Goal: Task Accomplishment & Management: Manage account settings

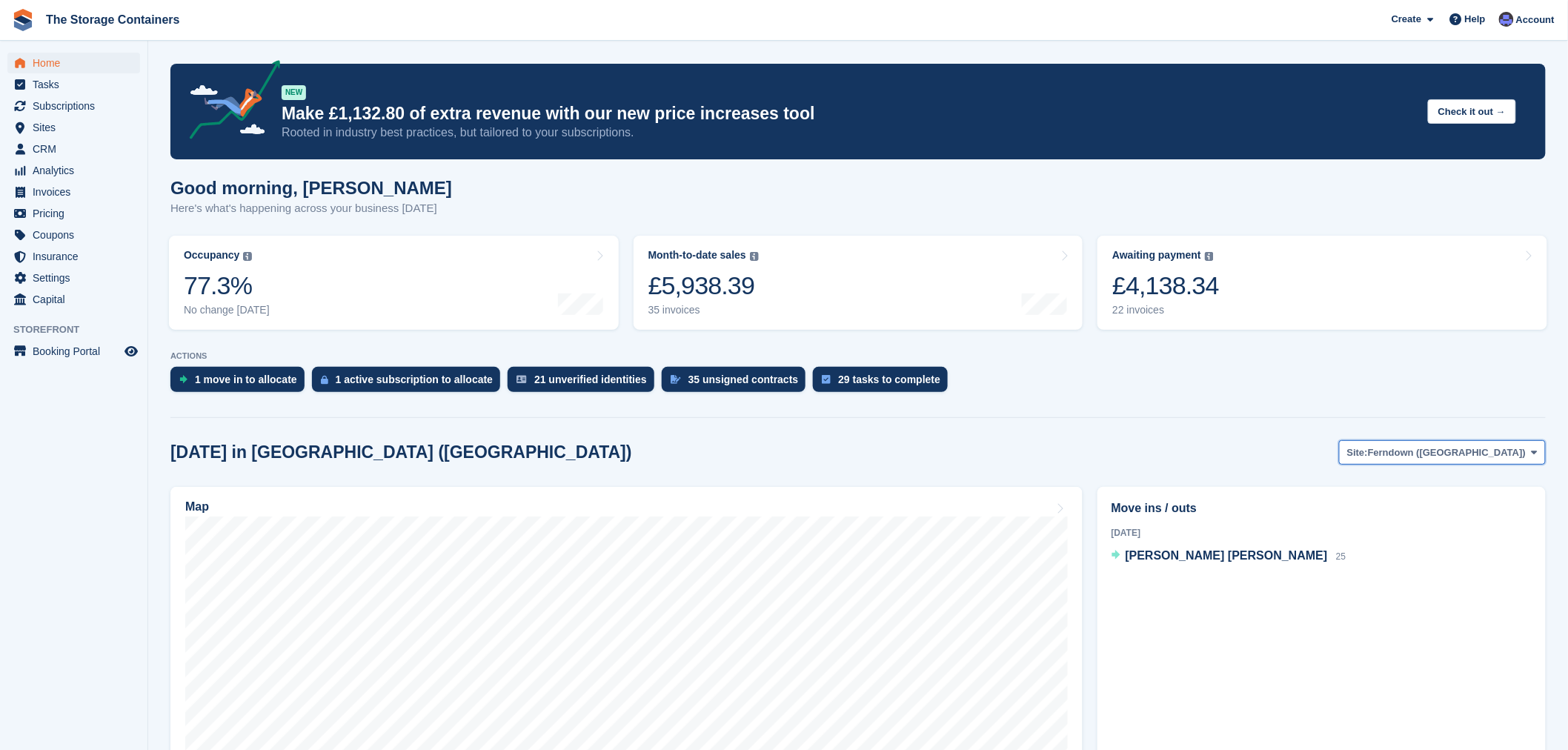
click at [1435, 452] on span "Ferndown ([GEOGRAPHIC_DATA])" at bounding box center [1447, 453] width 158 height 15
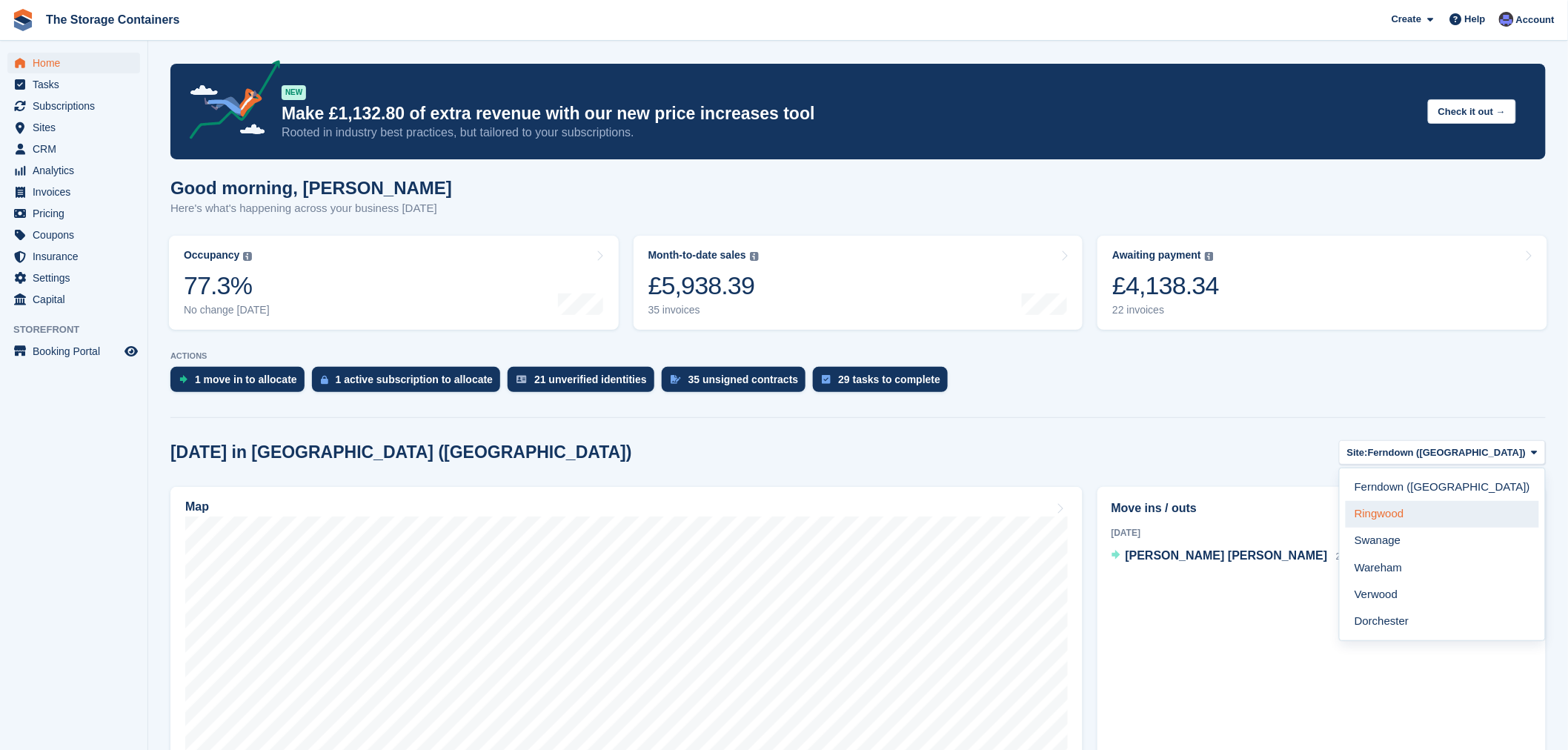
click at [1482, 510] on link "Ringwood" at bounding box center [1442, 514] width 193 height 26
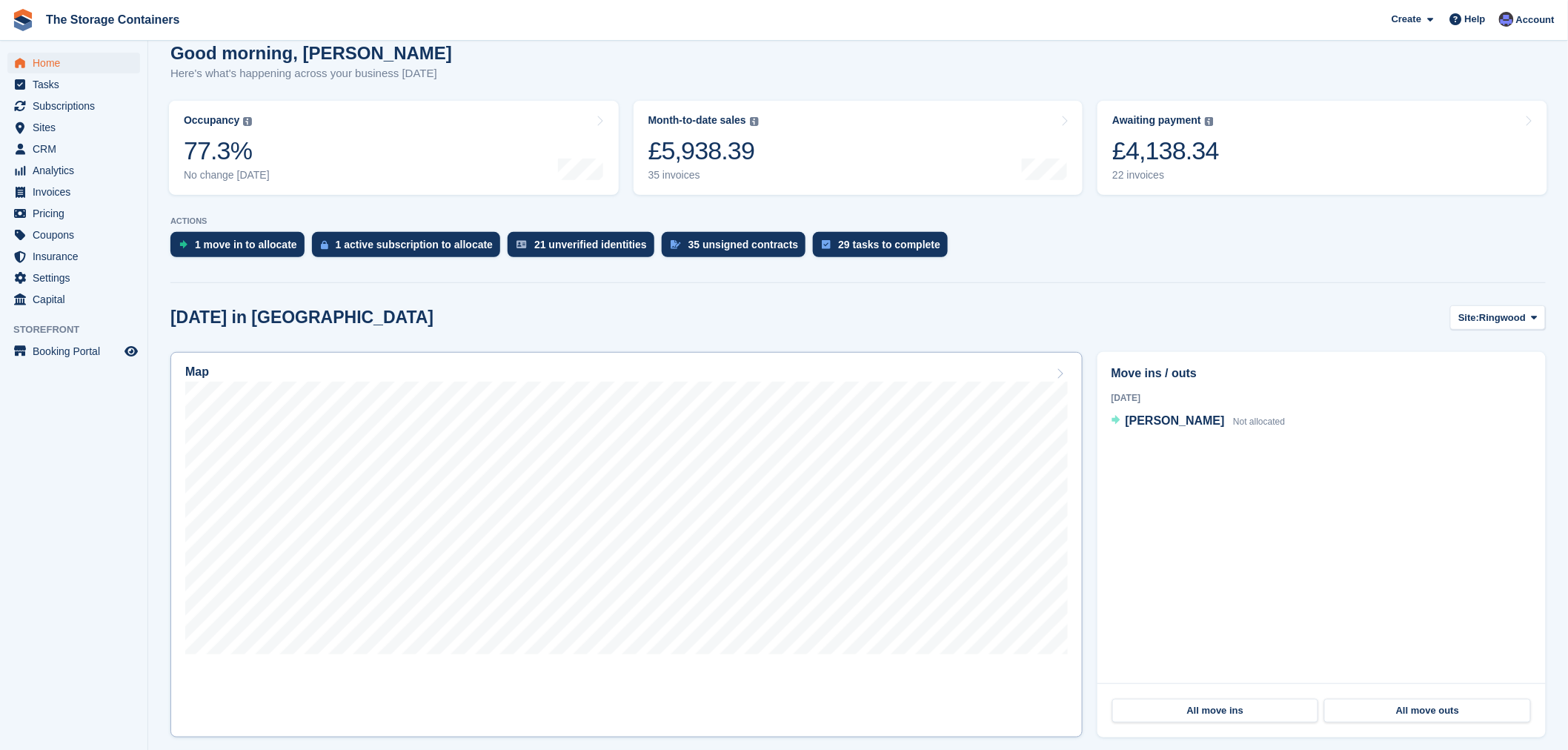
scroll to position [165, 0]
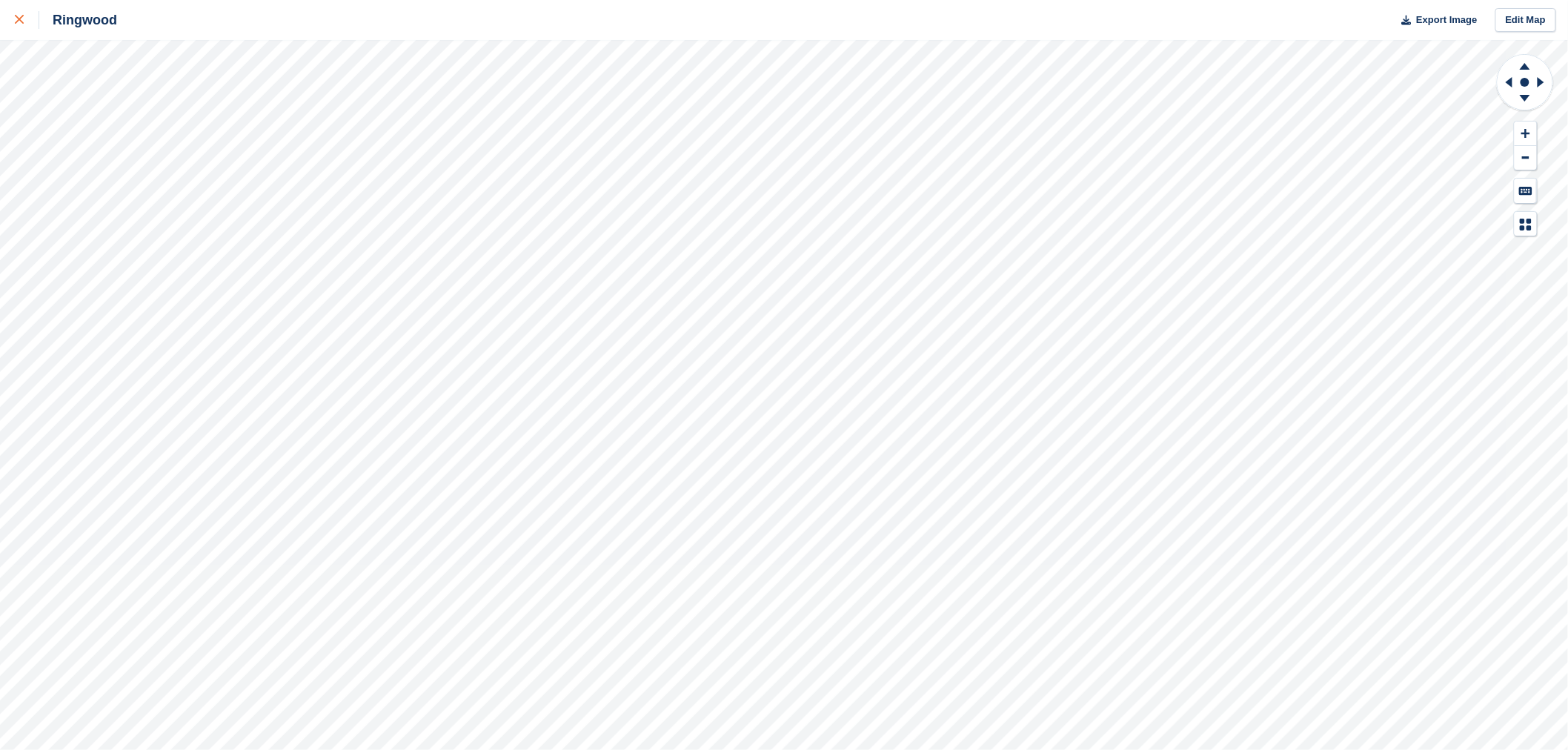
click at [18, 25] on div at bounding box center [27, 20] width 25 height 18
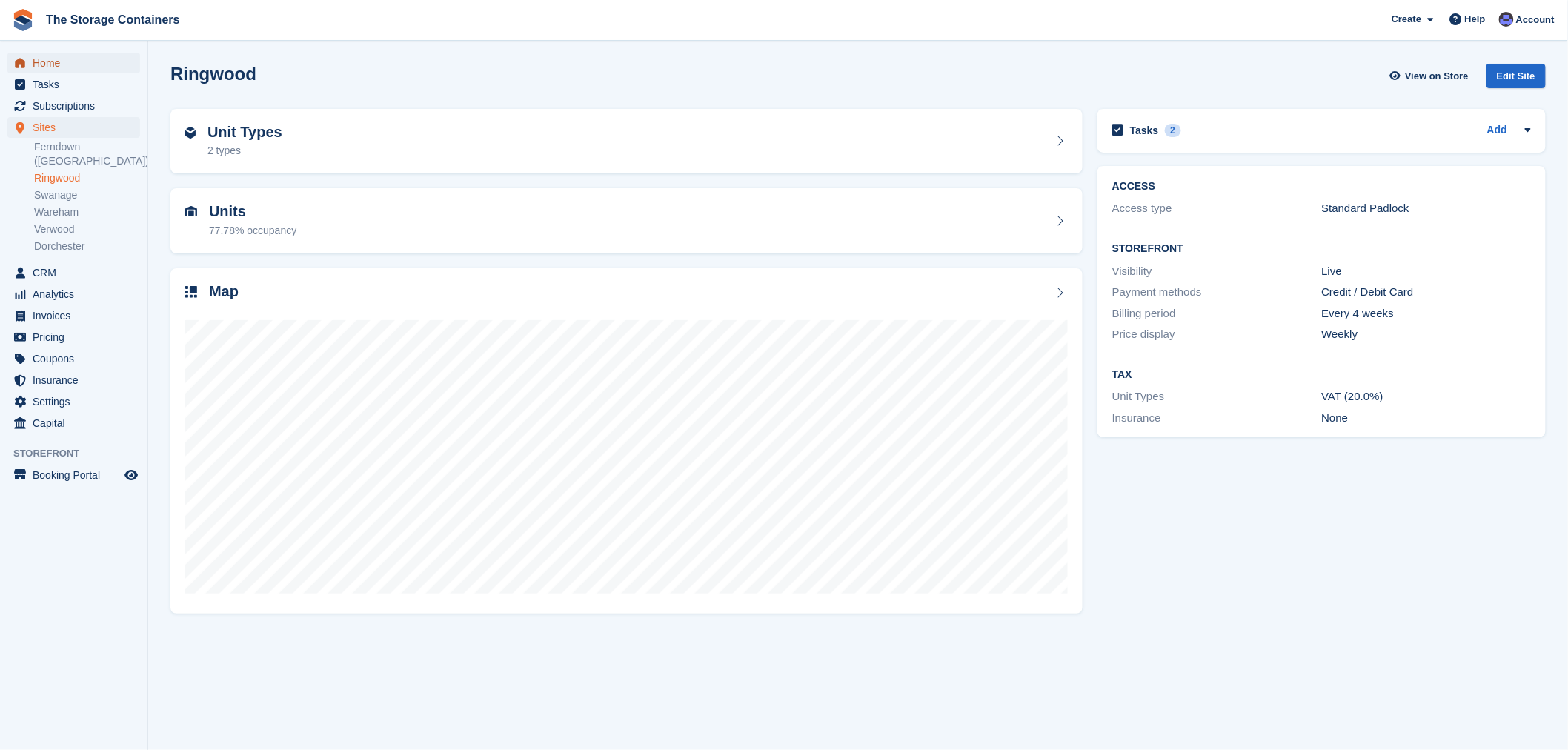
click at [53, 58] on span "Home" at bounding box center [77, 63] width 89 height 21
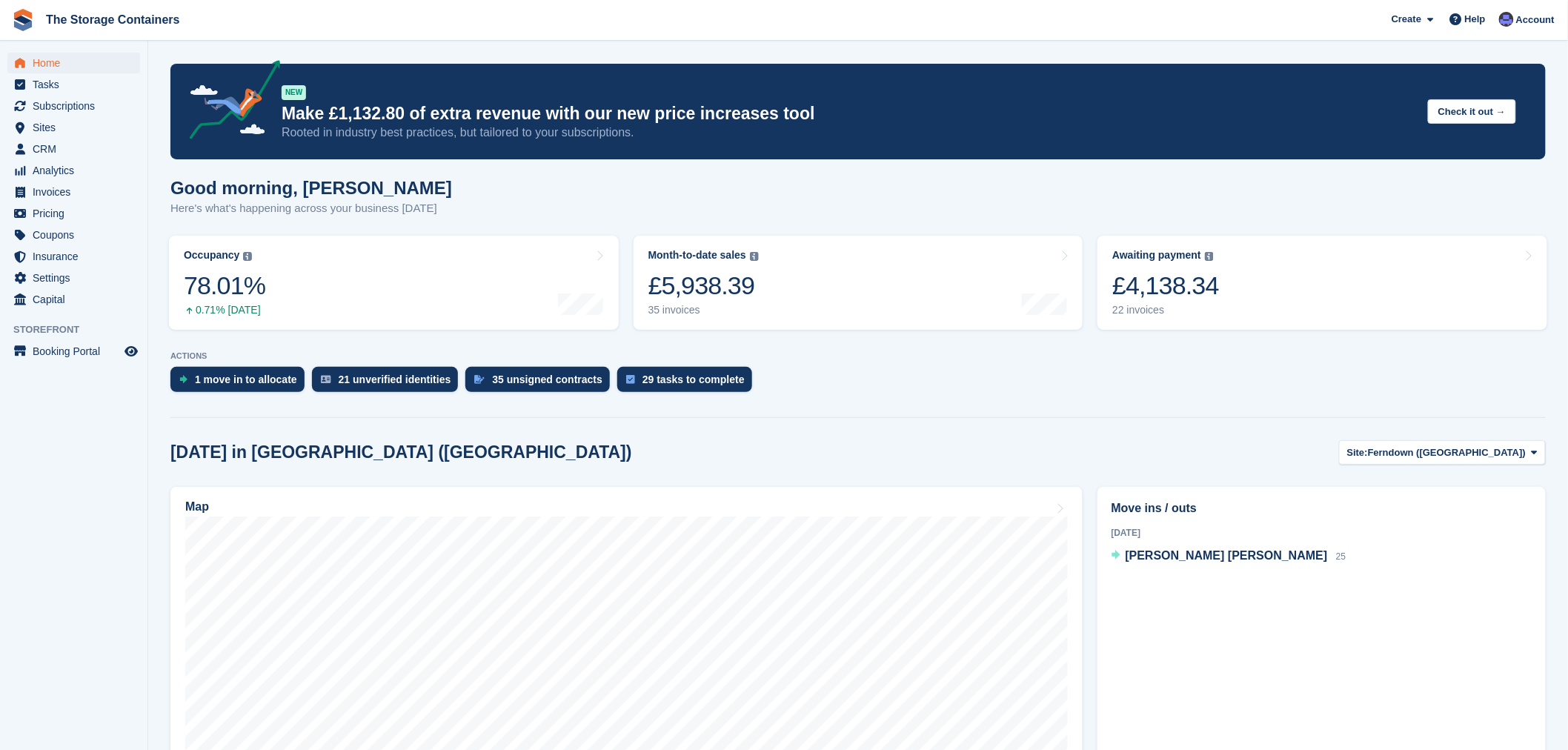
click at [1127, 433] on section "NEW Make £1,132.80 of extra revenue with our new price increases tool Rooted in…" at bounding box center [858, 566] width 1420 height 1134
click at [978, 389] on div "1 move in to allocate 21 unverified identities 35 unsigned contracts 29 tasks t…" at bounding box center [858, 383] width 1375 height 32
click at [1433, 451] on span "Ferndown ([GEOGRAPHIC_DATA])" at bounding box center [1447, 453] width 158 height 15
click at [1496, 519] on link "Ringwood" at bounding box center [1442, 514] width 193 height 26
click at [1286, 449] on div "Today in Ringwood Site: Ringwood Ferndown (Longham) Ringwood Swanage Wareham Ve…" at bounding box center [858, 452] width 1375 height 25
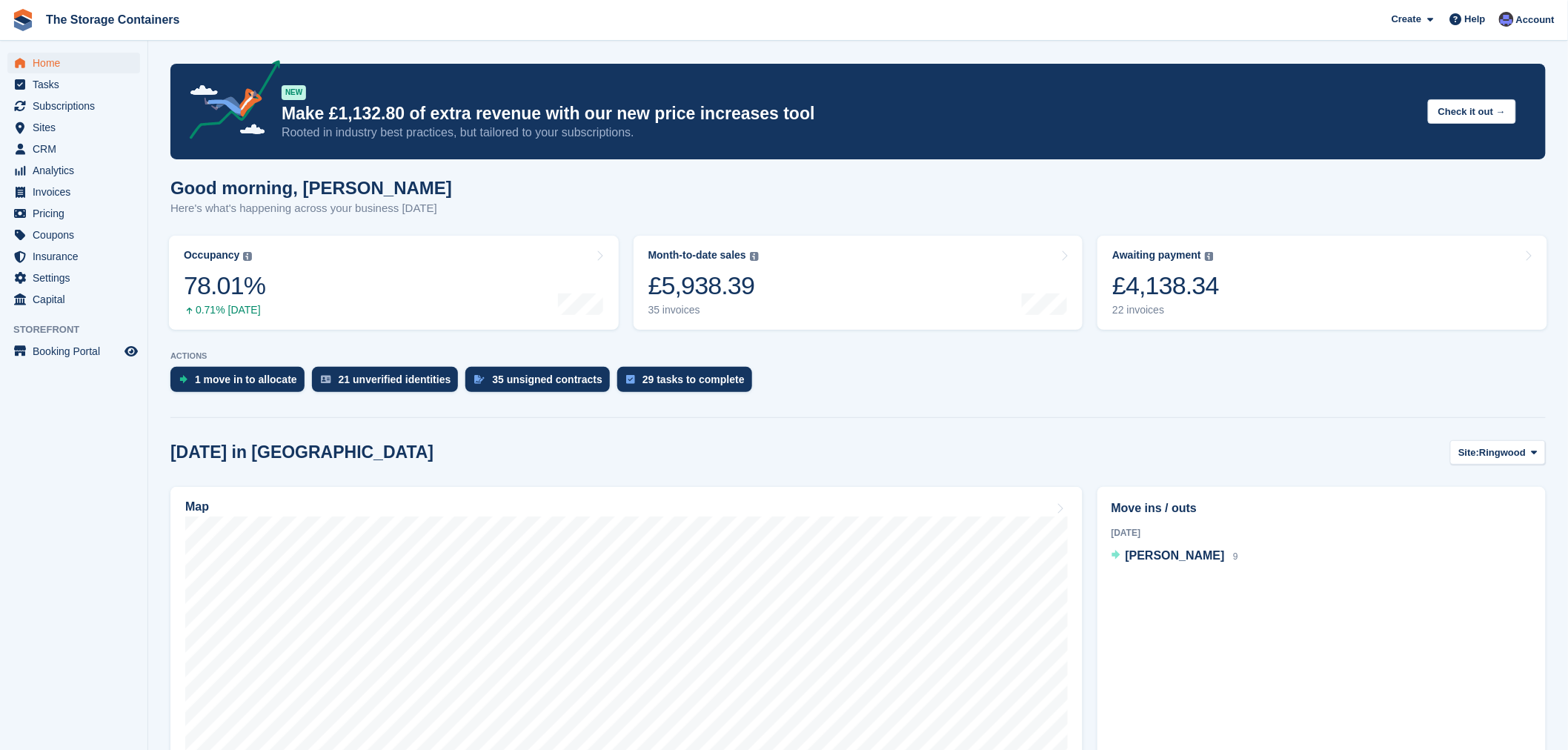
click at [937, 385] on div "1 move in to allocate 21 unverified identities 35 unsigned contracts 29 tasks t…" at bounding box center [858, 383] width 1375 height 32
click at [809, 464] on div "Today in Ringwood Site: Ringwood Ferndown (Longham) Ringwood Swanage Wareham Ve…" at bounding box center [858, 452] width 1375 height 25
click at [898, 365] on div "ACTIONS 1 move in to allocate 21 unverified identities 35 unsigned contracts 29…" at bounding box center [858, 375] width 1375 height 48
click at [872, 448] on div "Today in Ringwood Site: Ringwood Ferndown (Longham) Ringwood Swanage Wareham Ve…" at bounding box center [858, 452] width 1375 height 25
click at [883, 378] on div "1 move in to allocate 21 unverified identities 35 unsigned contracts 29 tasks t…" at bounding box center [858, 383] width 1375 height 32
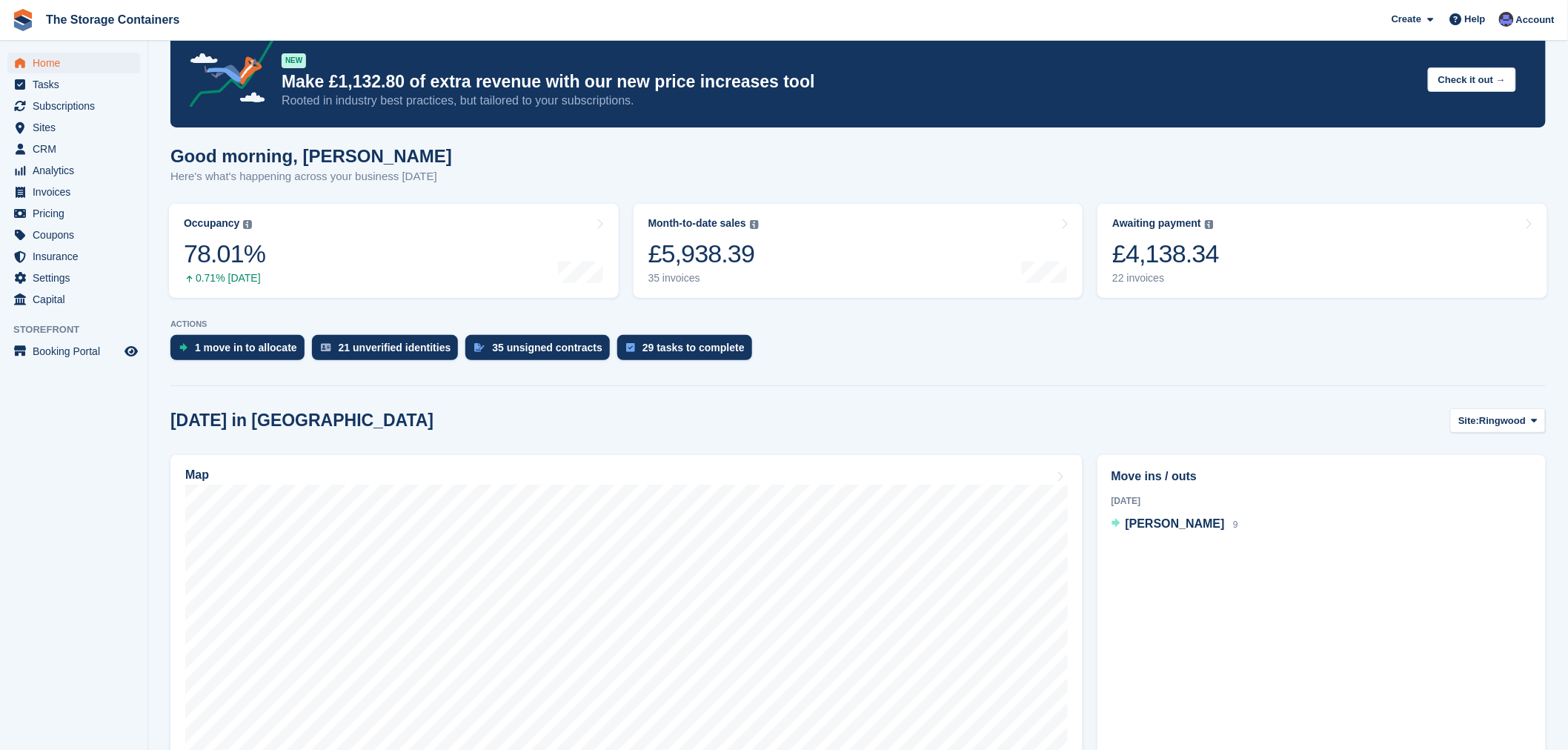
scroll to position [8, 0]
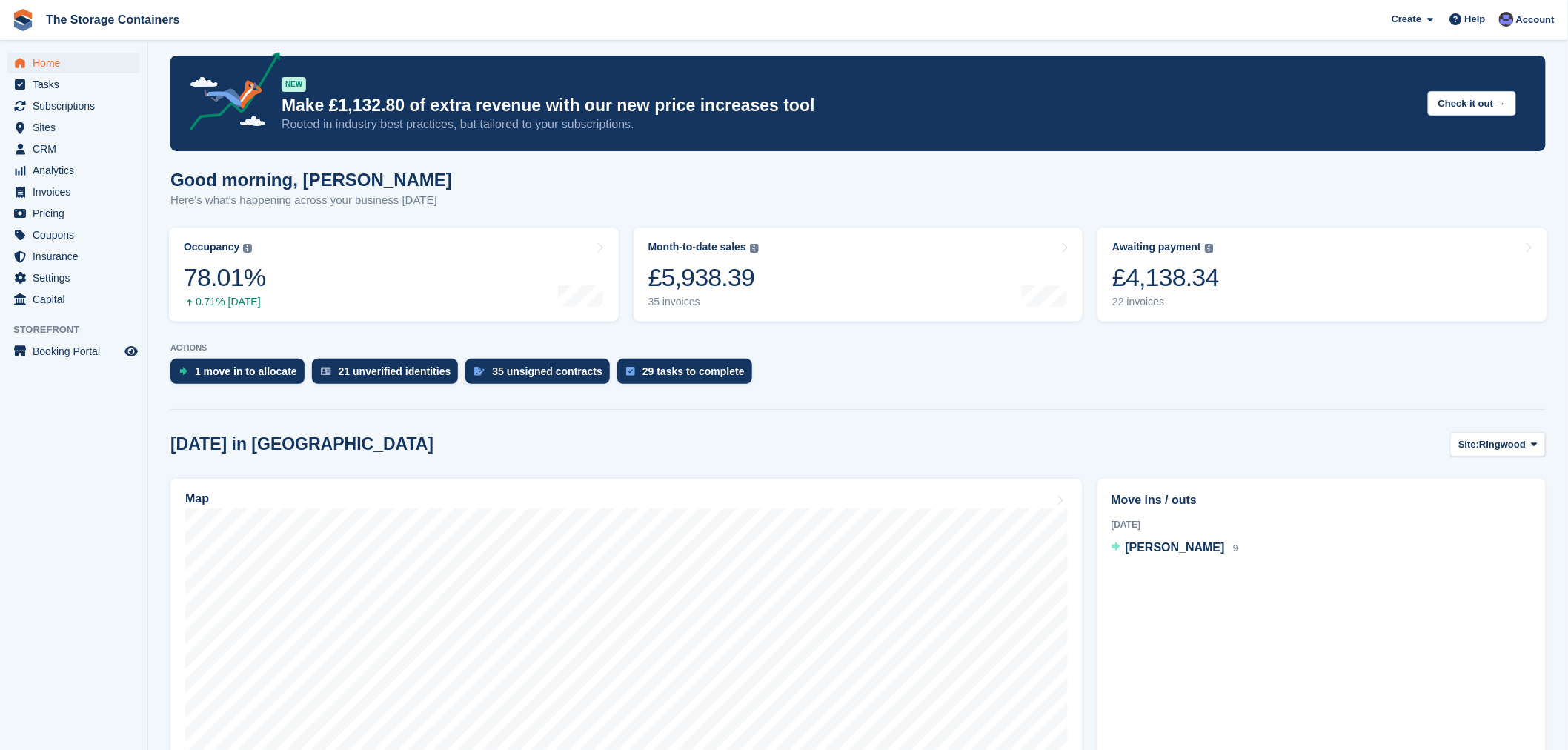
click at [921, 343] on p "ACTIONS" at bounding box center [858, 348] width 1375 height 10
click at [893, 445] on div "Today in Ringwood Site: Ringwood Ferndown (Longham) Ringwood Swanage Wareham Ve…" at bounding box center [858, 444] width 1375 height 25
click at [892, 371] on div "1 move in to allocate 21 unverified identities 35 unsigned contracts 29 tasks t…" at bounding box center [858, 375] width 1375 height 32
click at [946, 366] on div "1 move in to allocate 21 unverified identities 35 unsigned contracts 29 tasks t…" at bounding box center [858, 375] width 1375 height 32
click at [53, 193] on span "Invoices" at bounding box center [77, 192] width 89 height 21
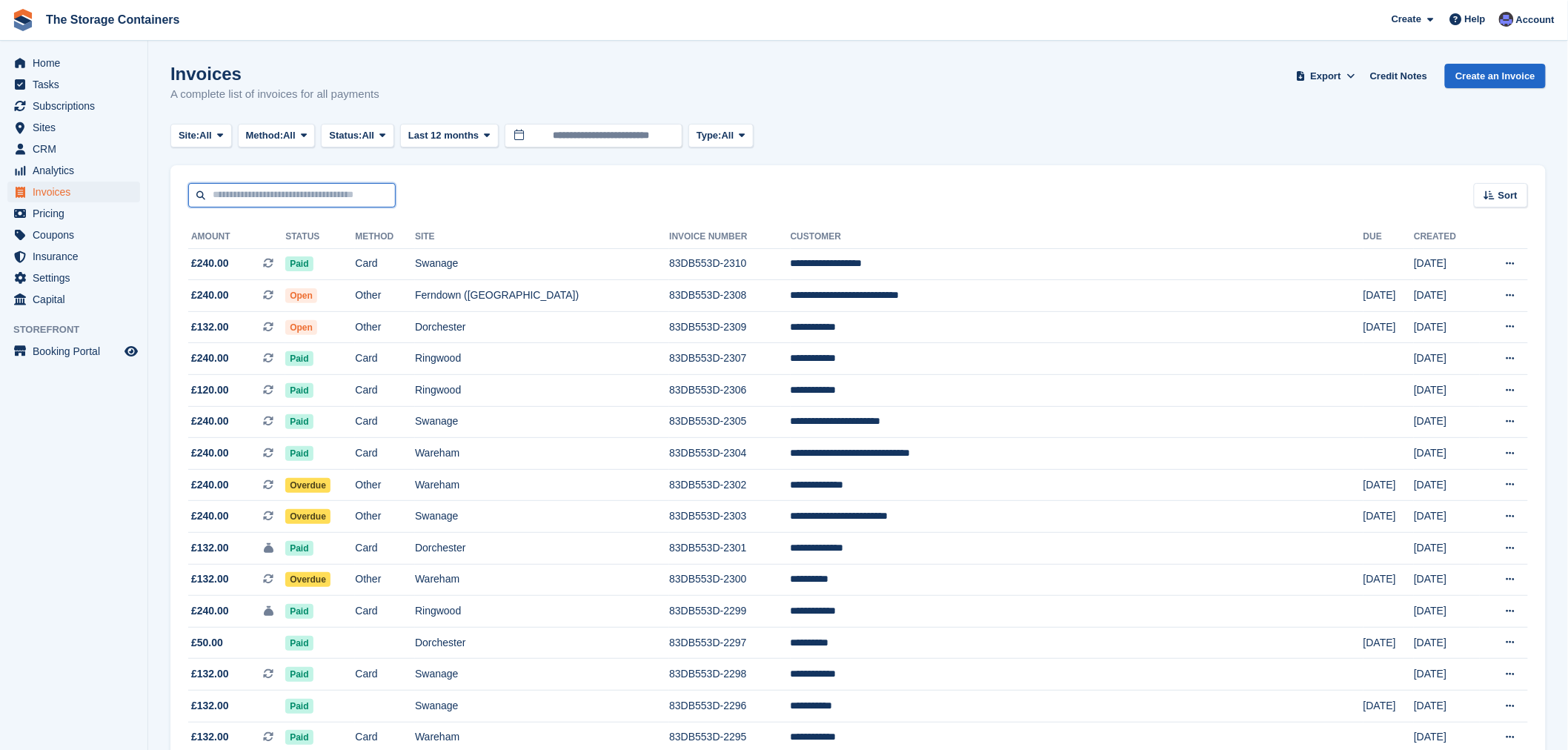
click at [290, 203] on input "text" at bounding box center [292, 195] width 208 height 25
type input "*****"
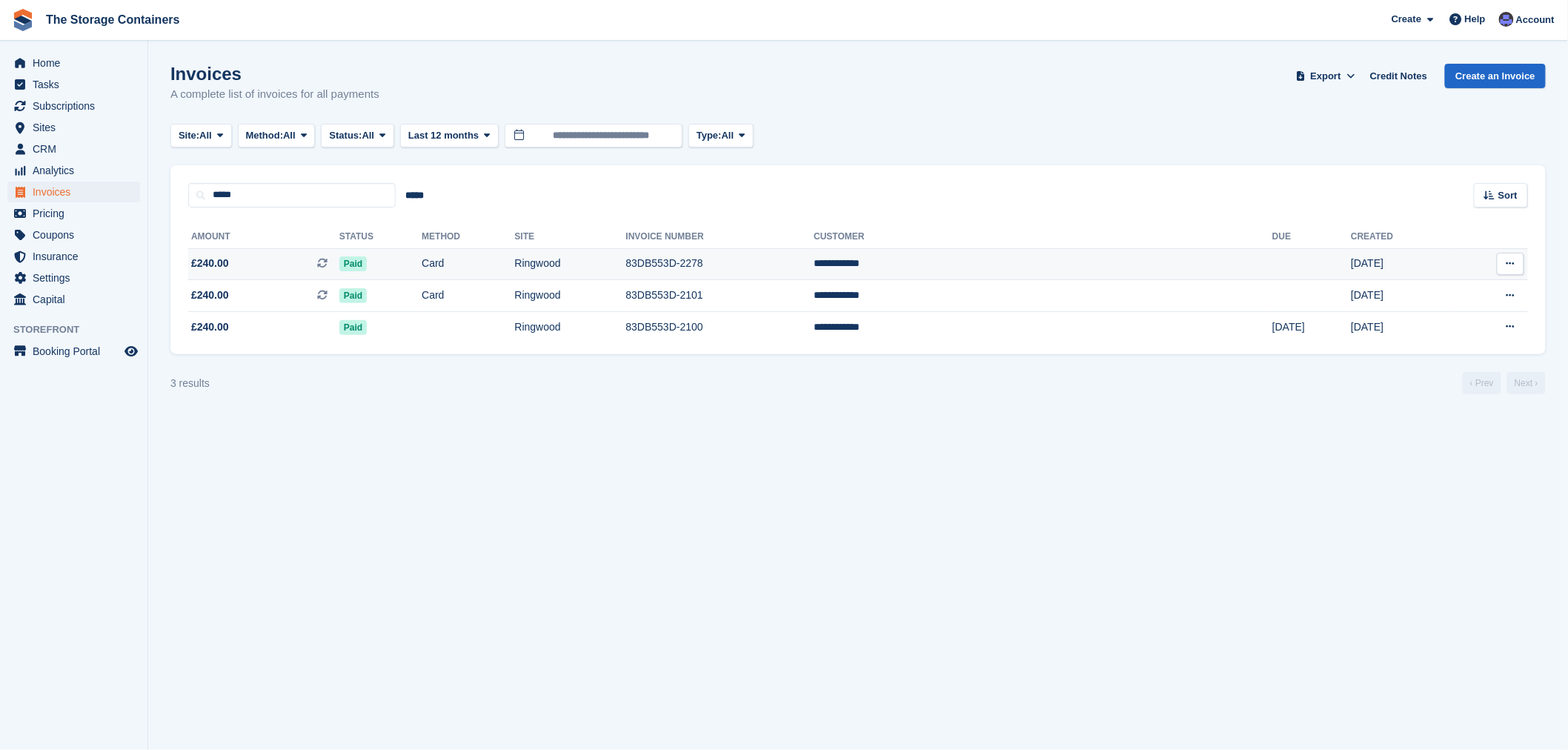
click at [515, 256] on td "Card" at bounding box center [467, 264] width 93 height 32
